Goal: Transaction & Acquisition: Book appointment/travel/reservation

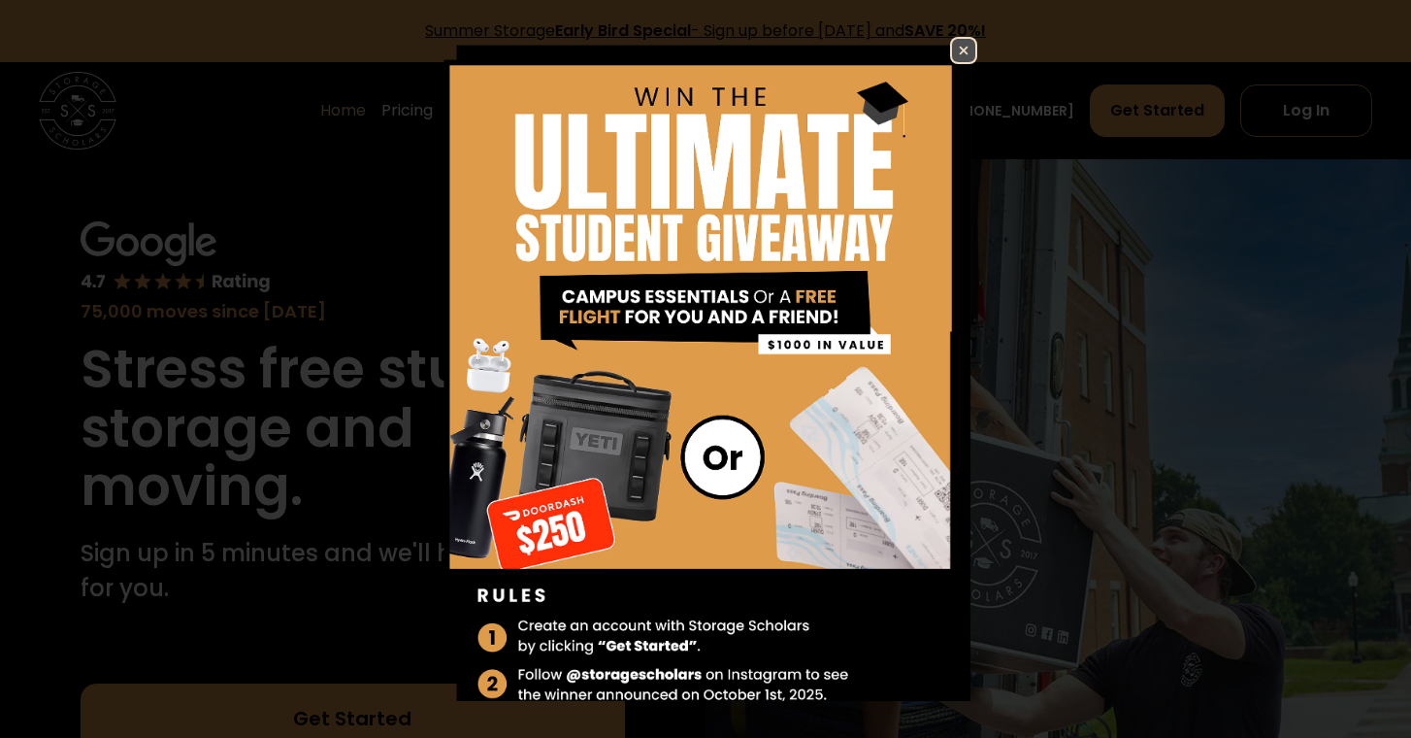
click at [970, 57] on img at bounding box center [963, 50] width 23 height 23
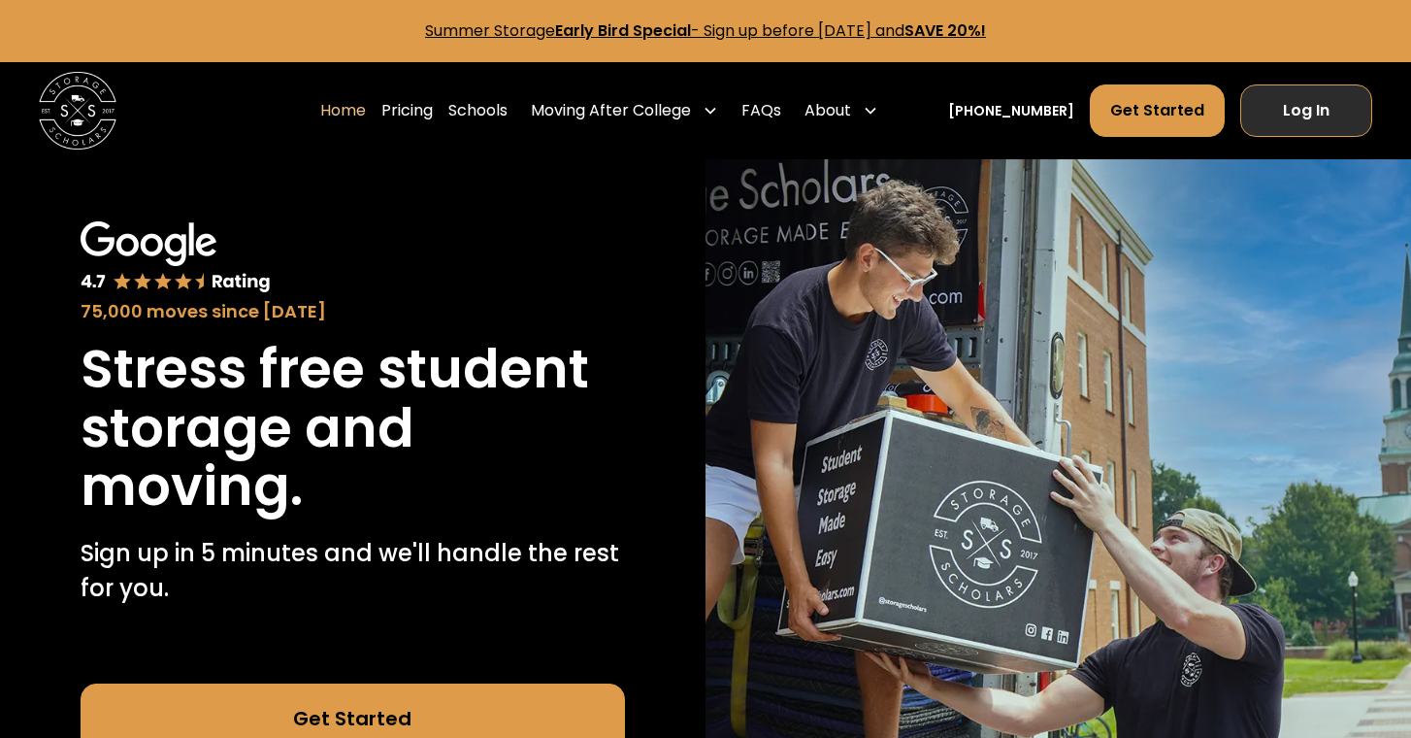
click at [1304, 107] on link "Log In" at bounding box center [1306, 110] width 132 height 52
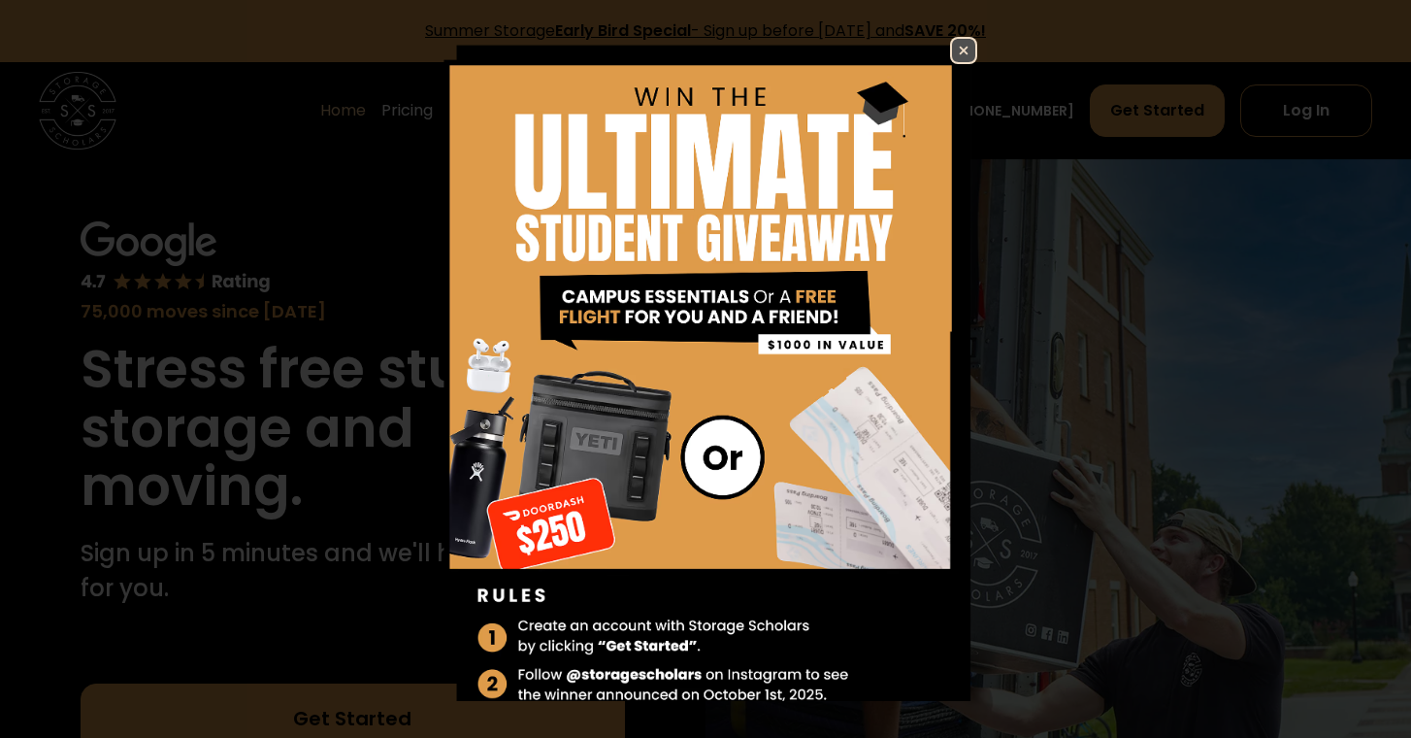
click at [963, 52] on img at bounding box center [963, 50] width 23 height 23
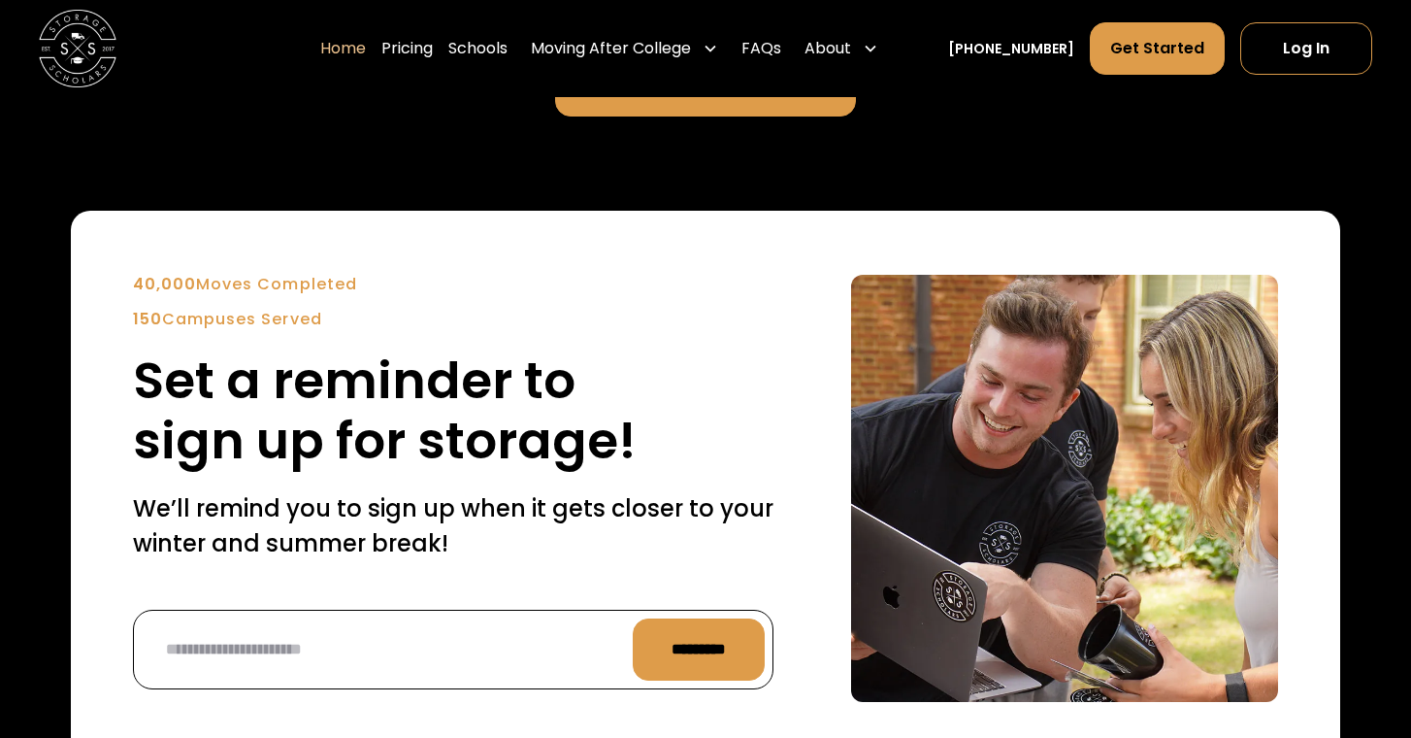
scroll to position [4360, 0]
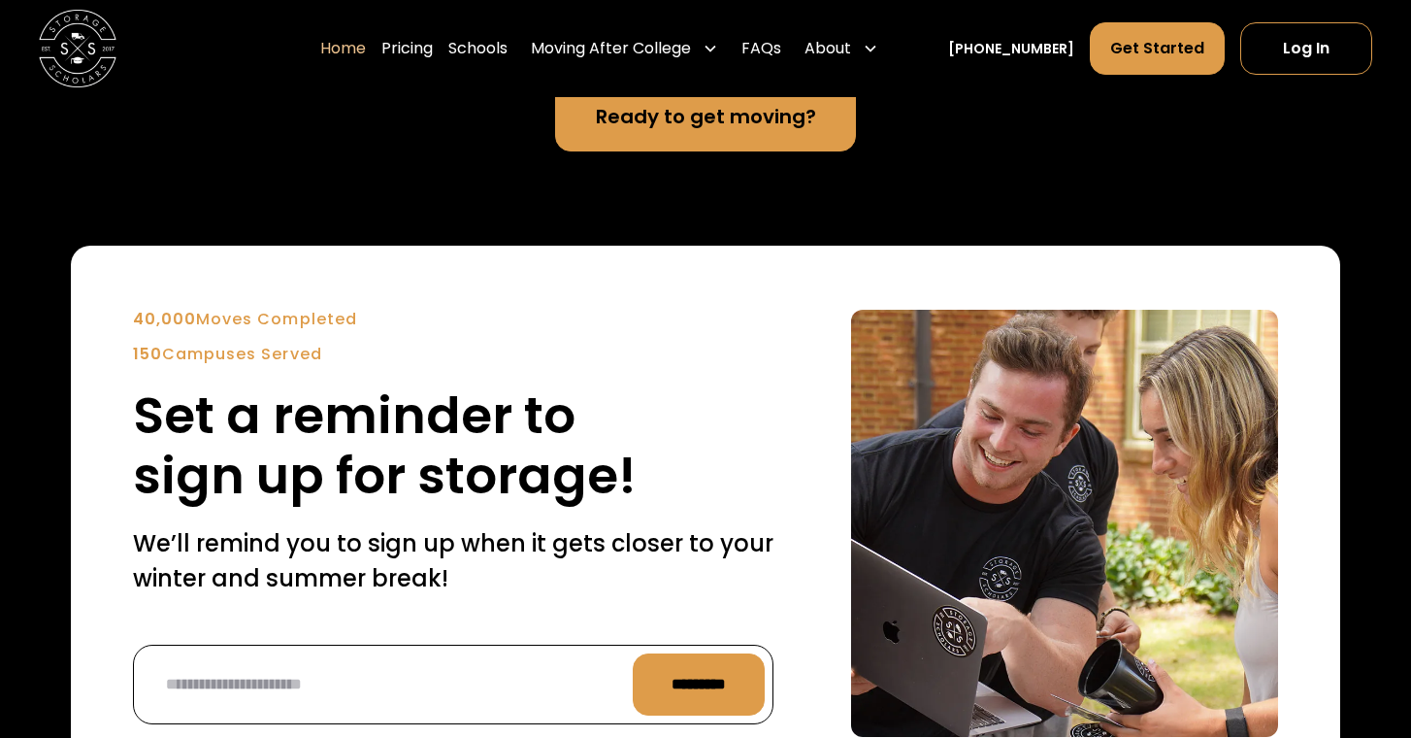
click at [751, 151] on link "Ready to get moving?" at bounding box center [705, 117] width 300 height 70
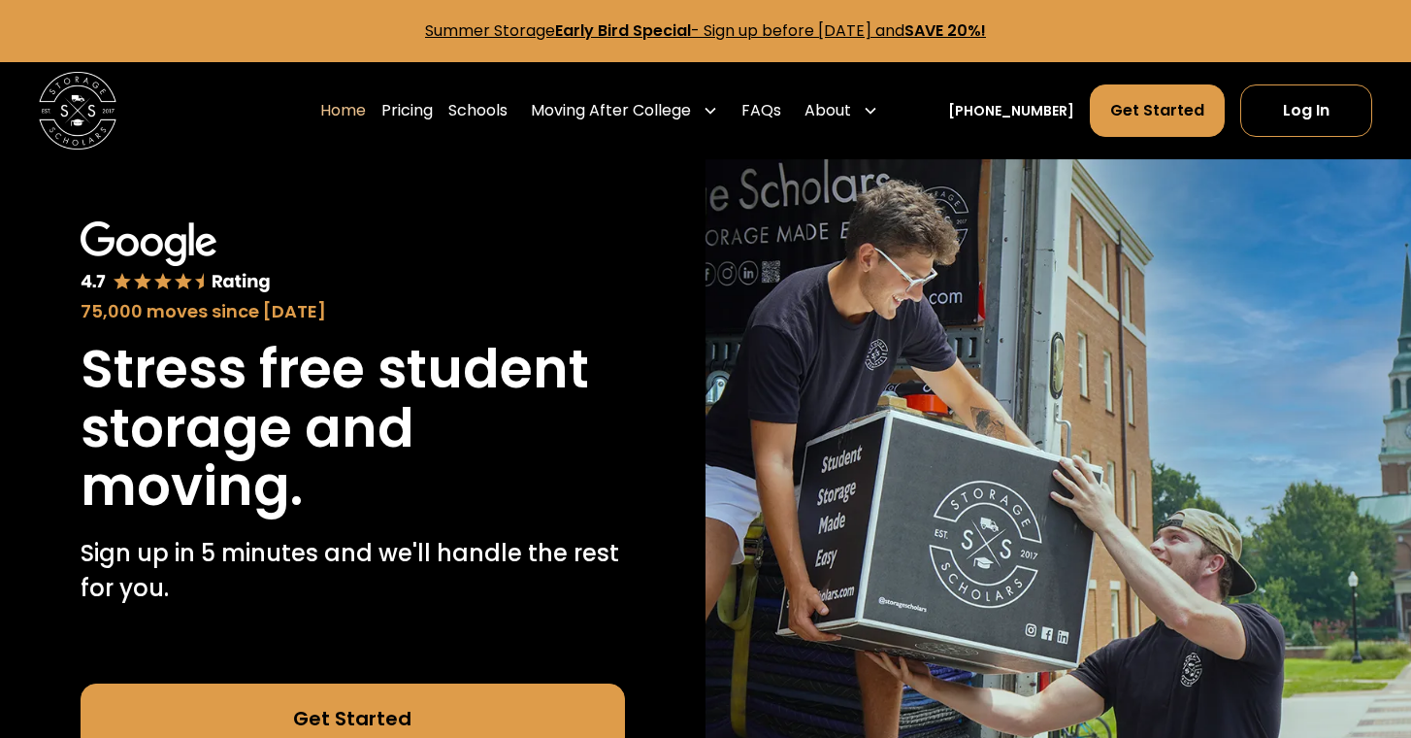
scroll to position [0, 0]
click at [415, 113] on link "Pricing" at bounding box center [406, 110] width 51 height 54
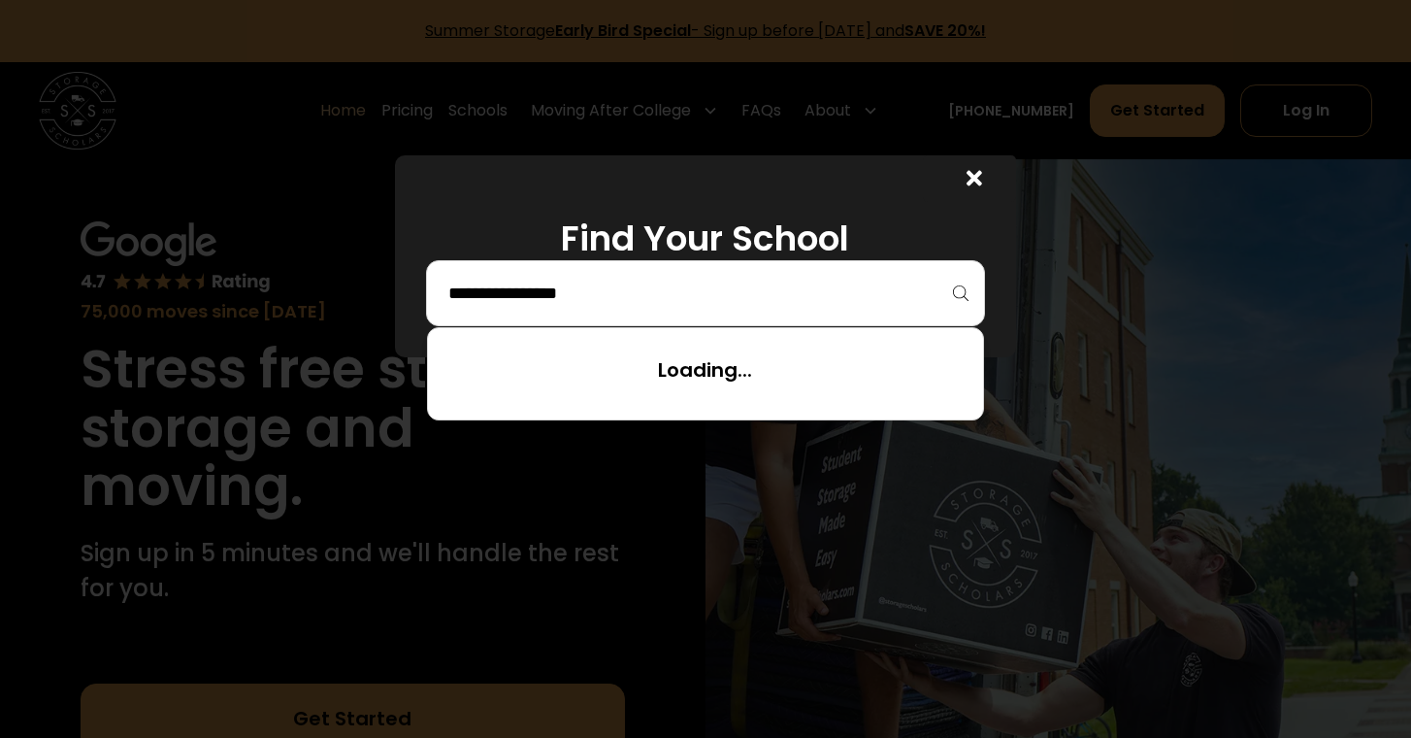
click at [566, 298] on input "search" at bounding box center [705, 293] width 519 height 33
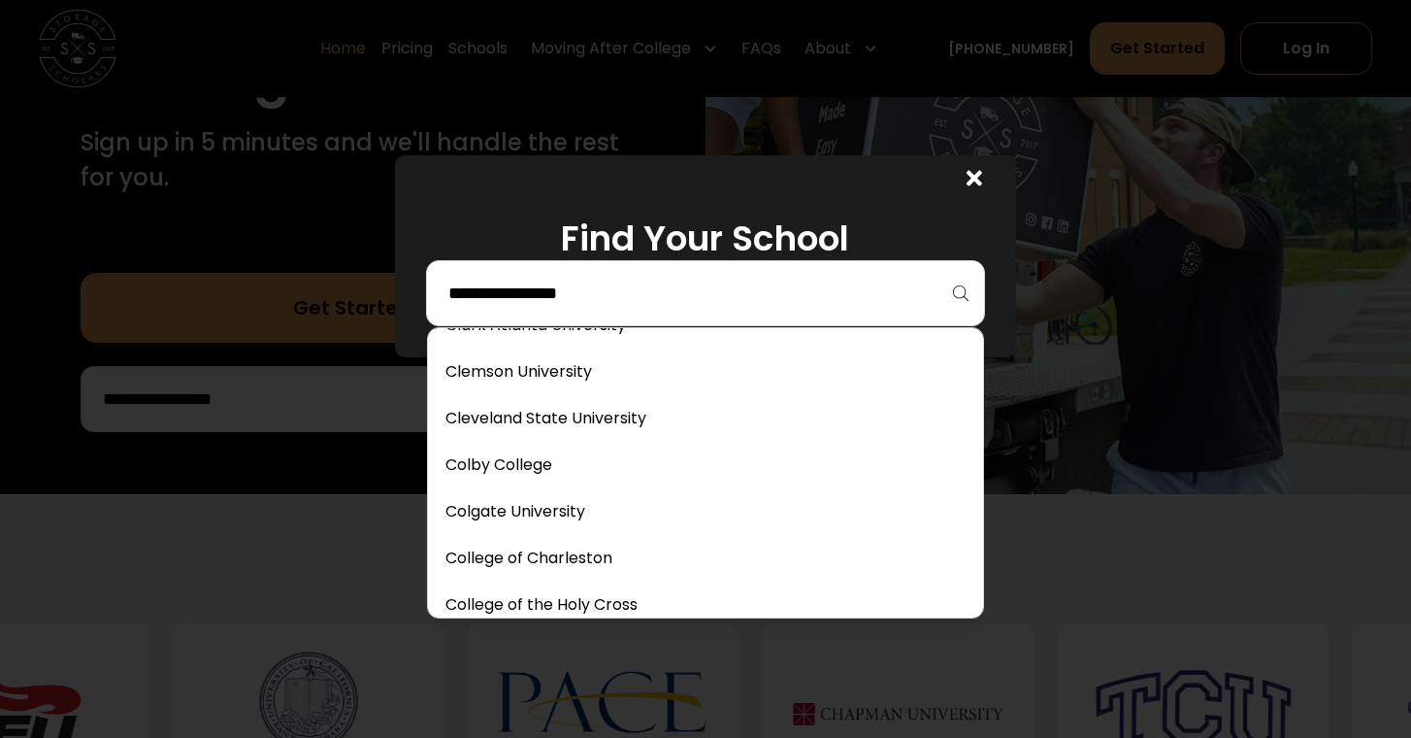
scroll to position [1749, 0]
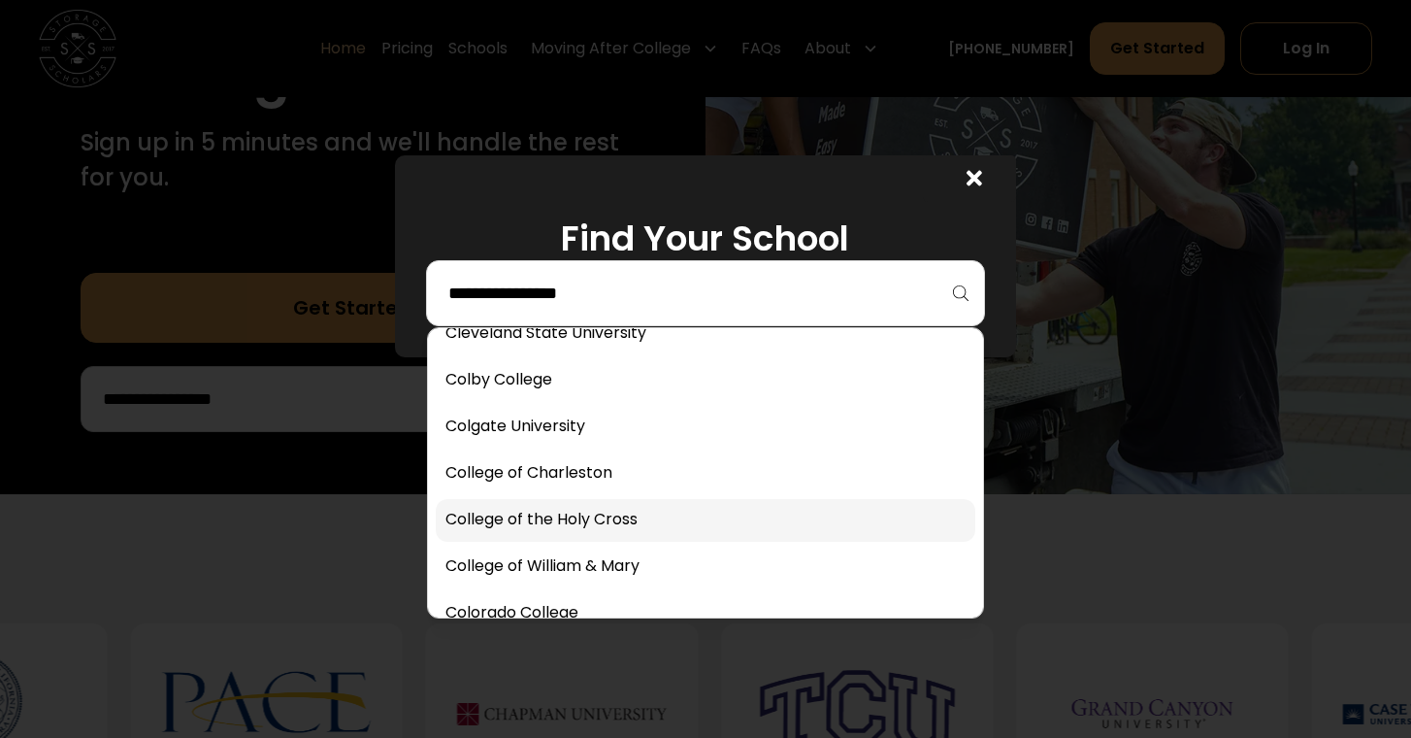
click at [636, 513] on link at bounding box center [706, 520] width 541 height 43
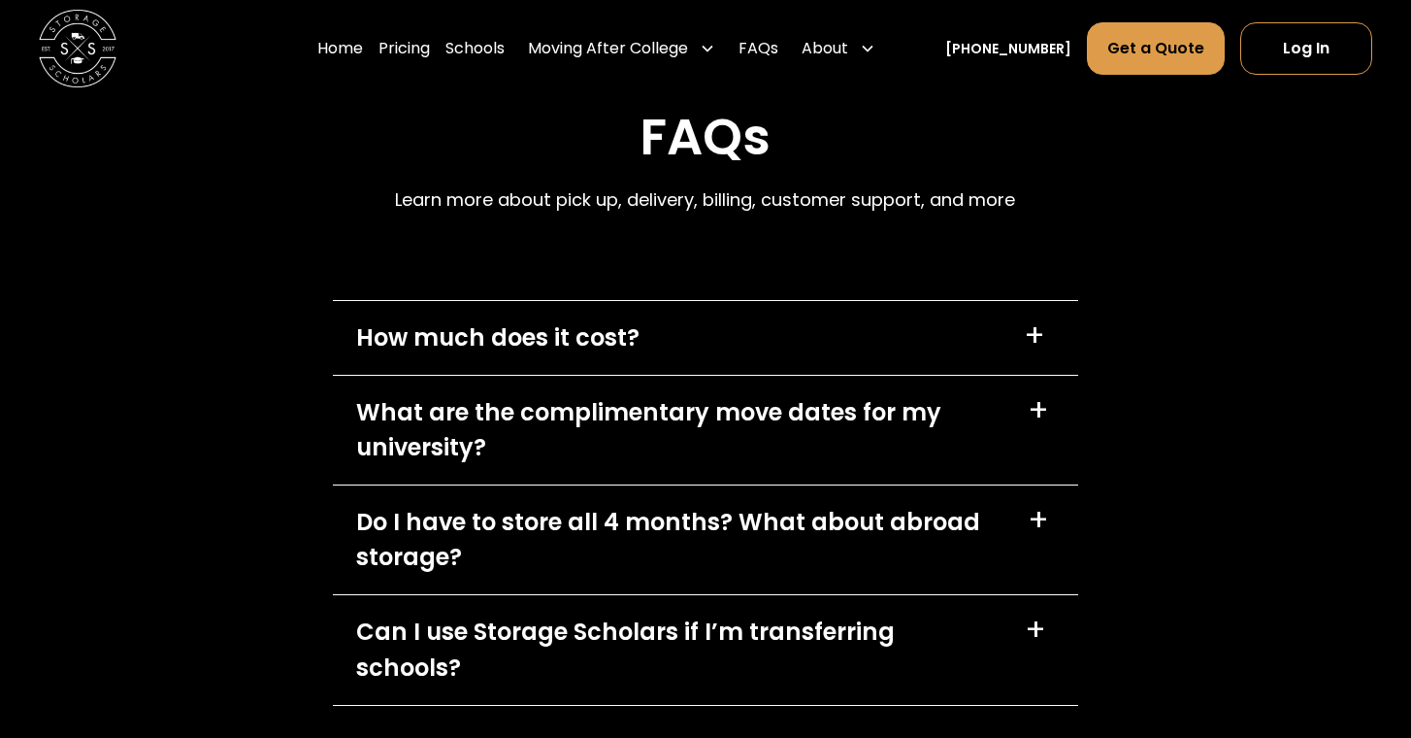
scroll to position [8632, 0]
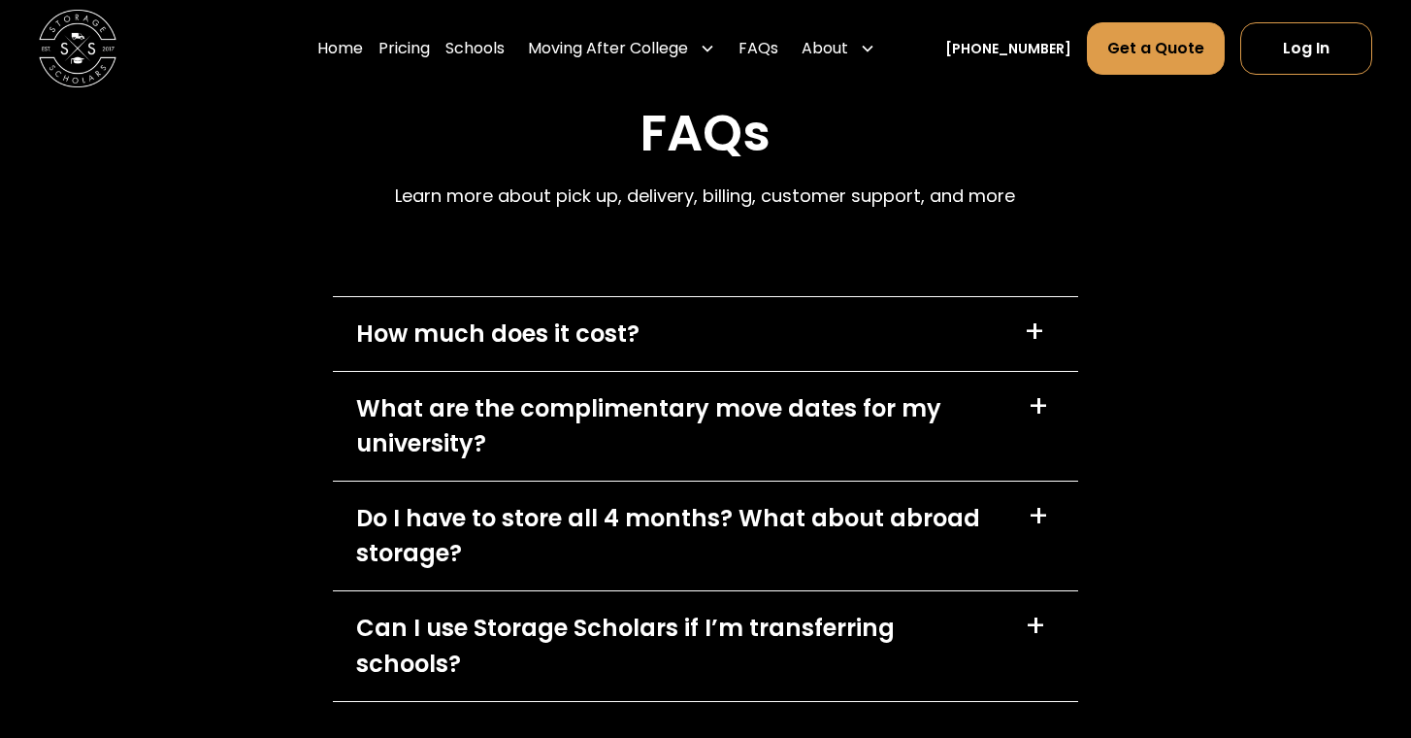
click at [1033, 316] on div "+" at bounding box center [1034, 331] width 21 height 31
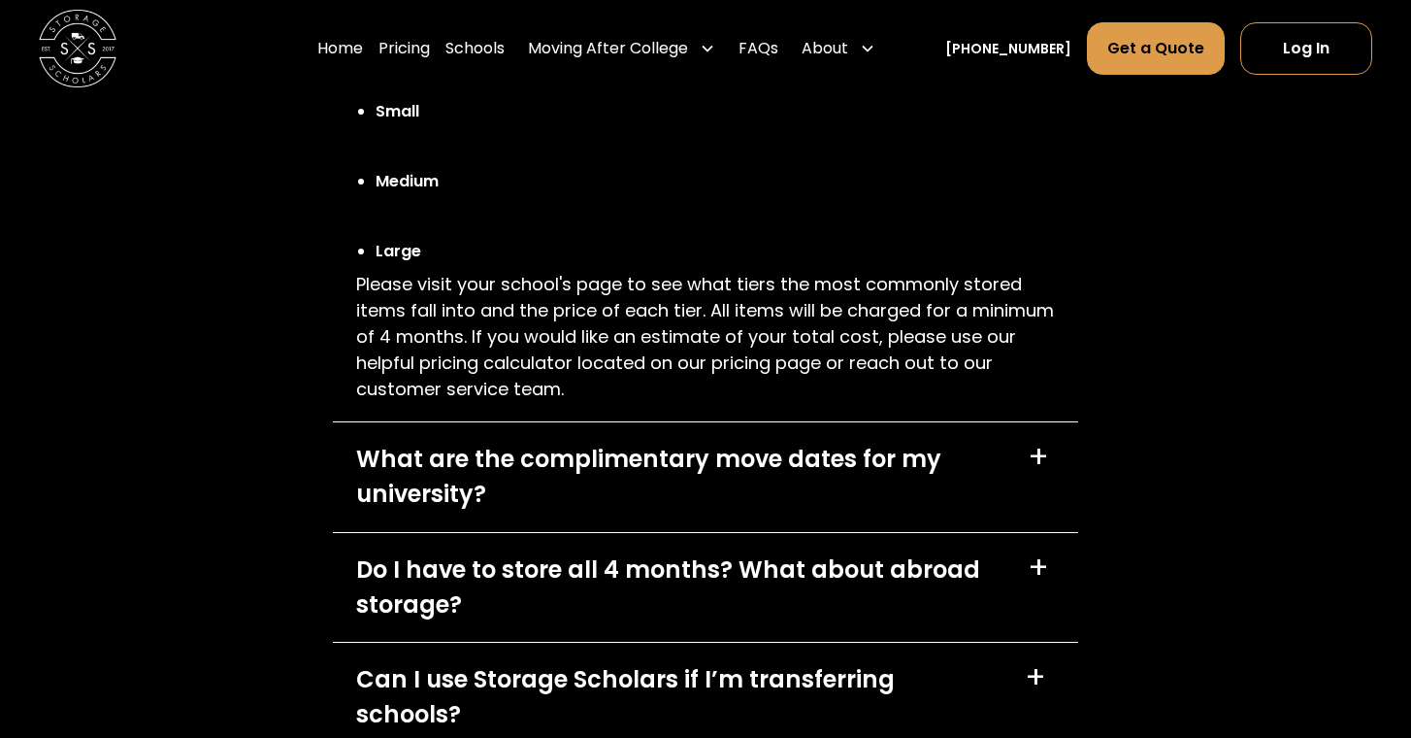
scroll to position [8972, 0]
click at [1034, 442] on div "+" at bounding box center [1038, 457] width 21 height 31
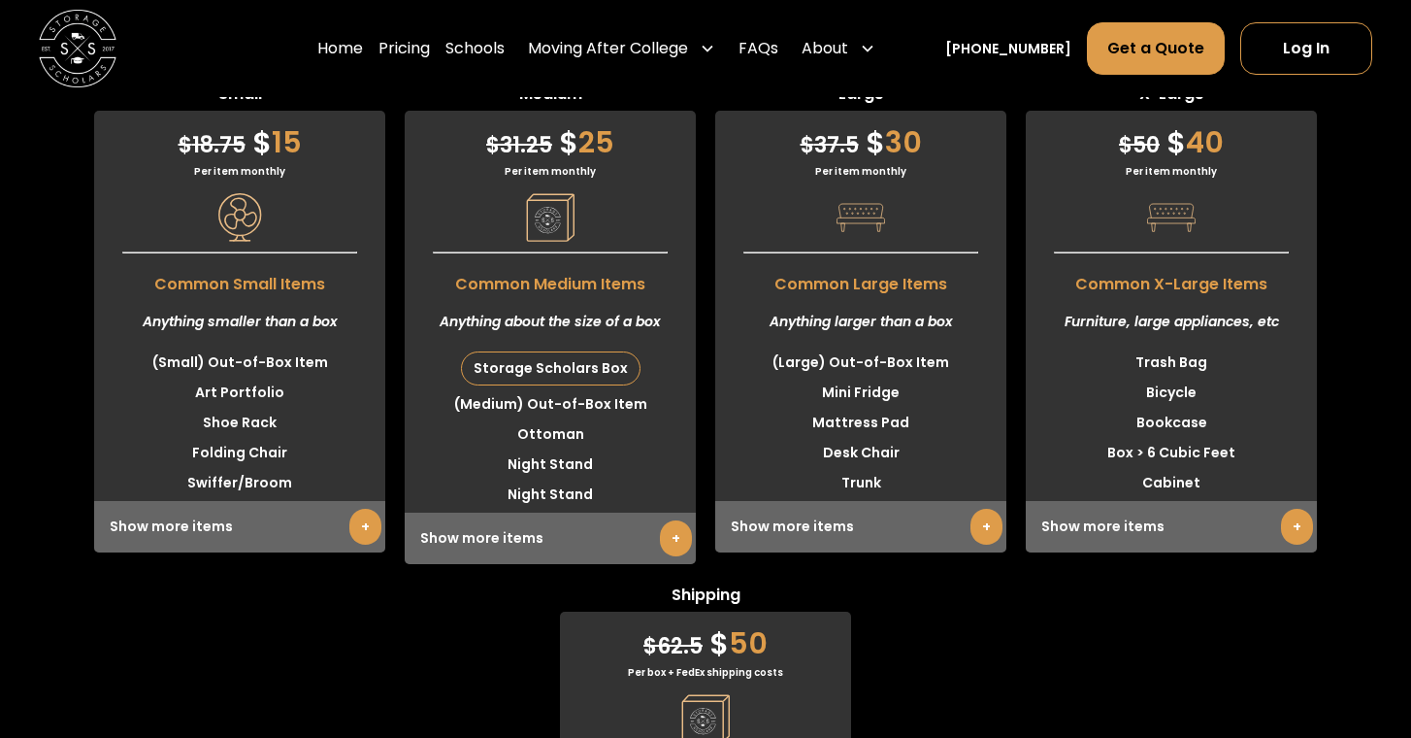
scroll to position [5122, 0]
